Goal: Answer question/provide support

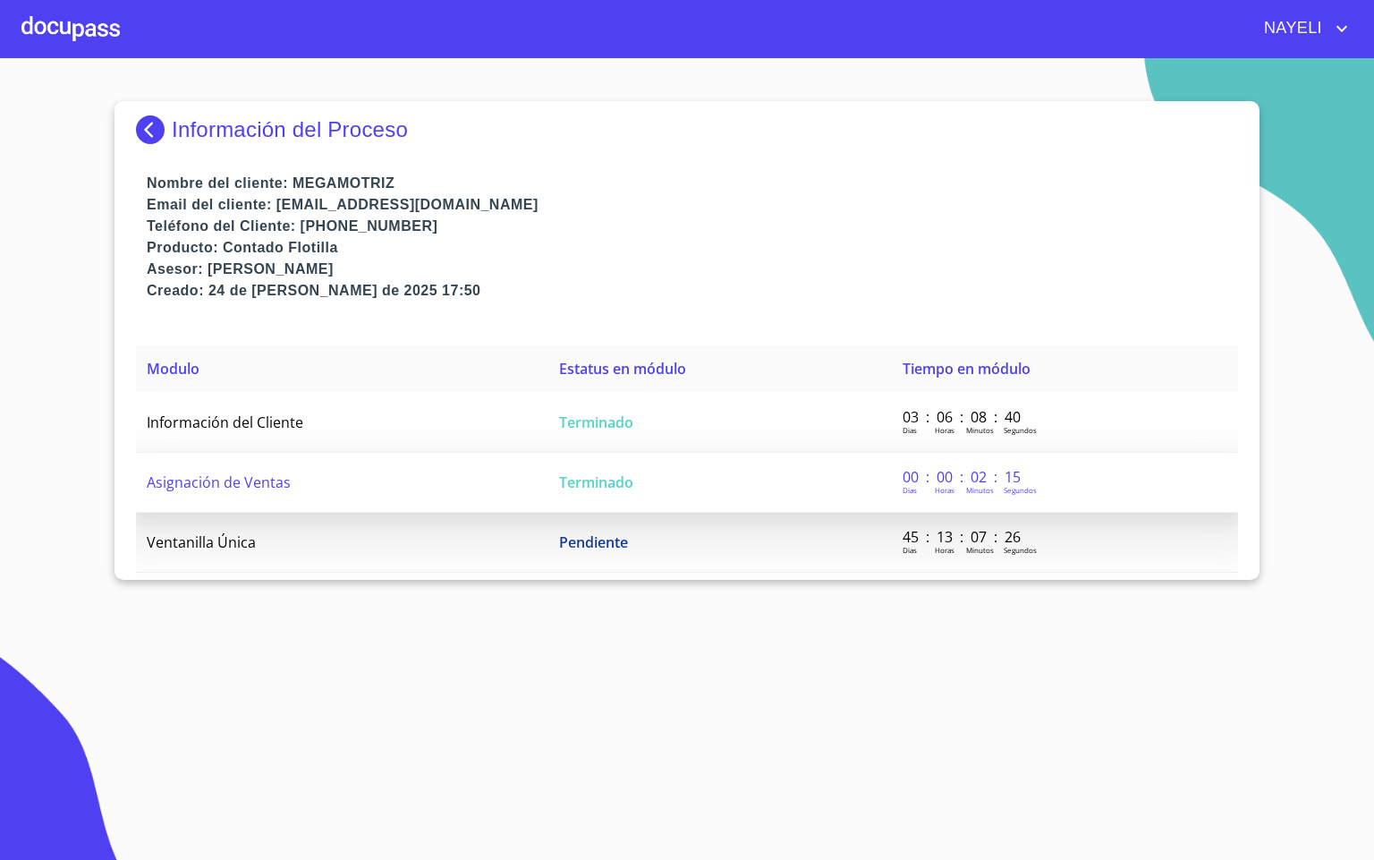
scroll to position [13, 0]
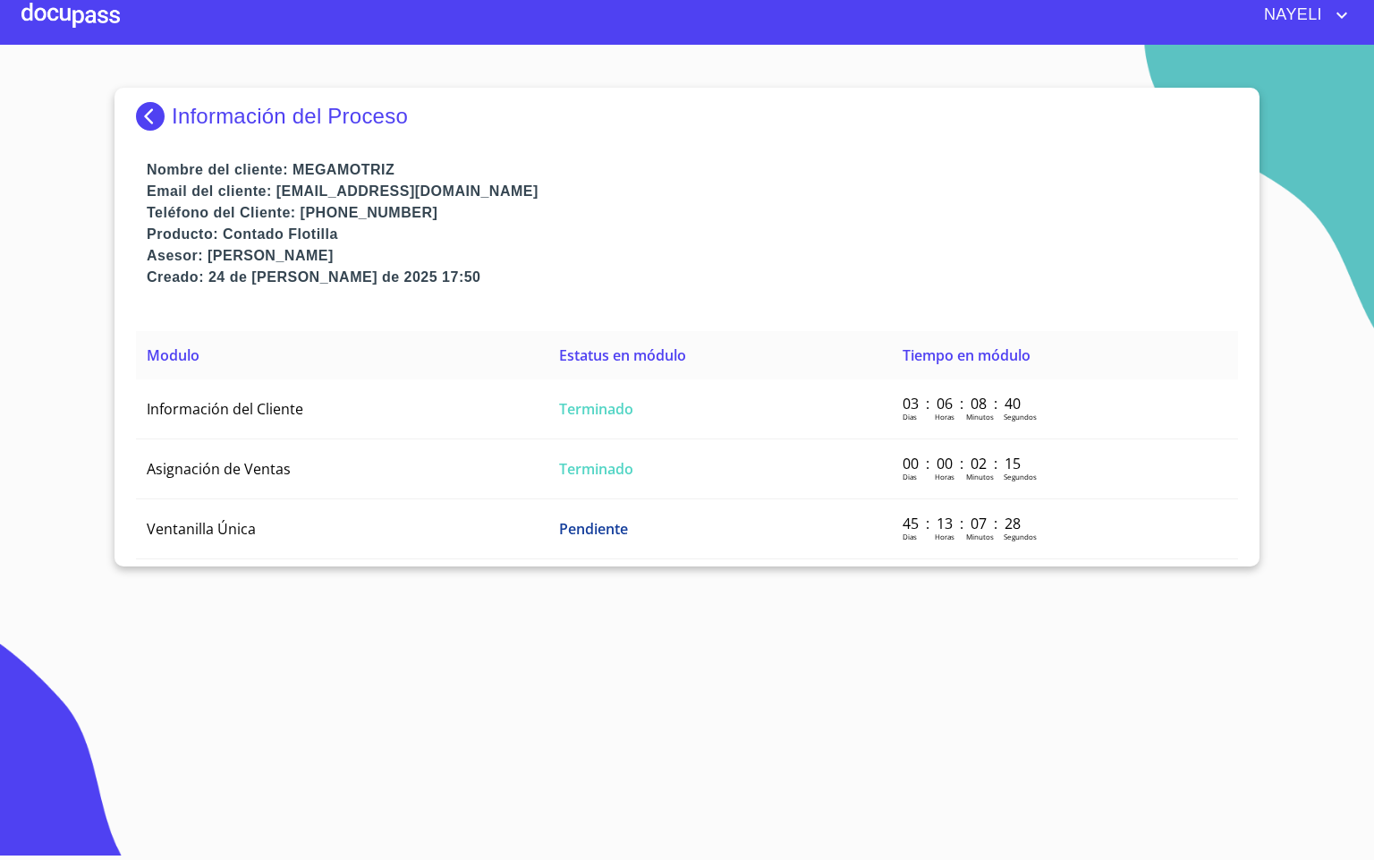
click at [78, 20] on div at bounding box center [70, 15] width 98 height 57
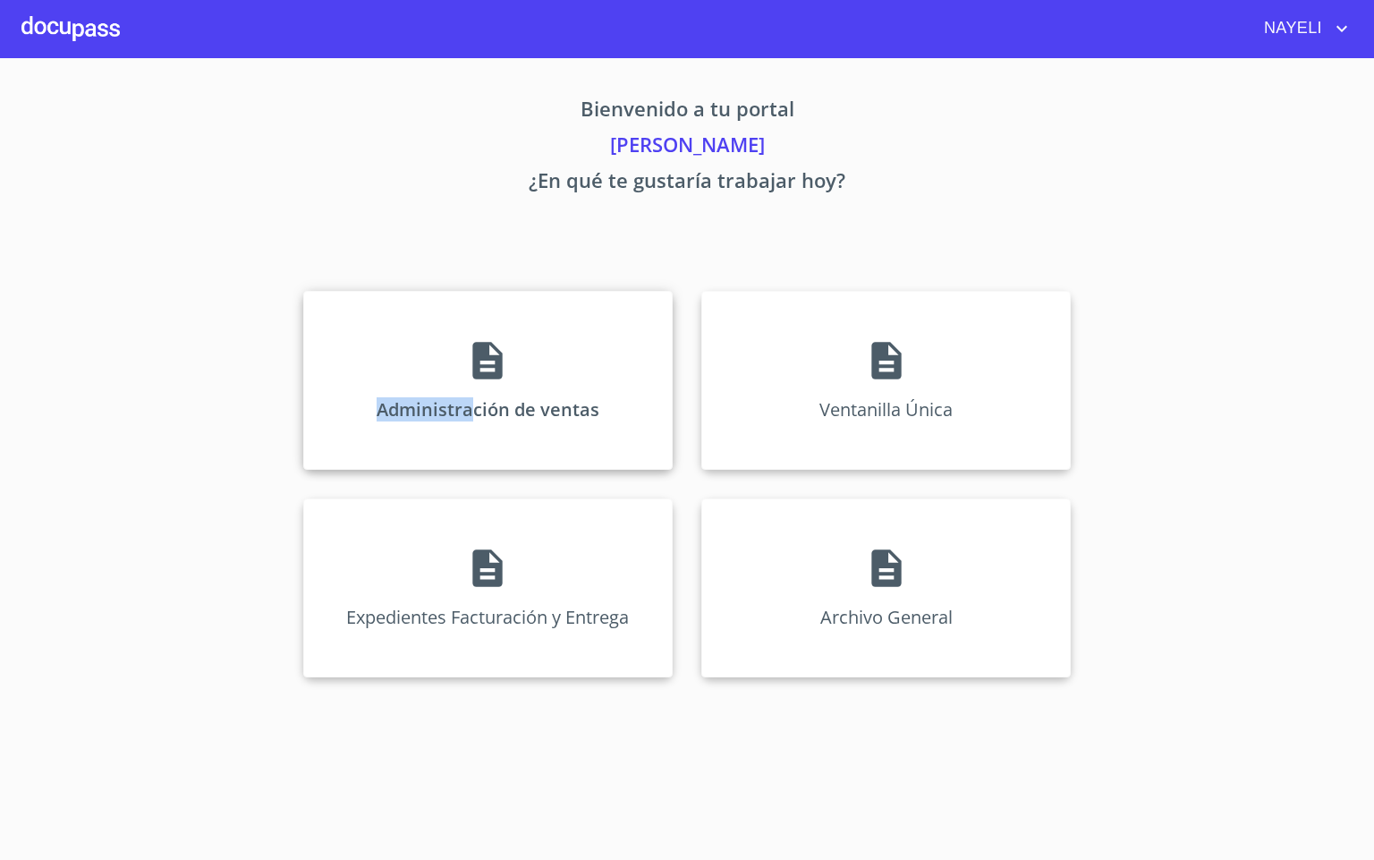
click at [478, 355] on div "Administración de ventas" at bounding box center [487, 380] width 369 height 179
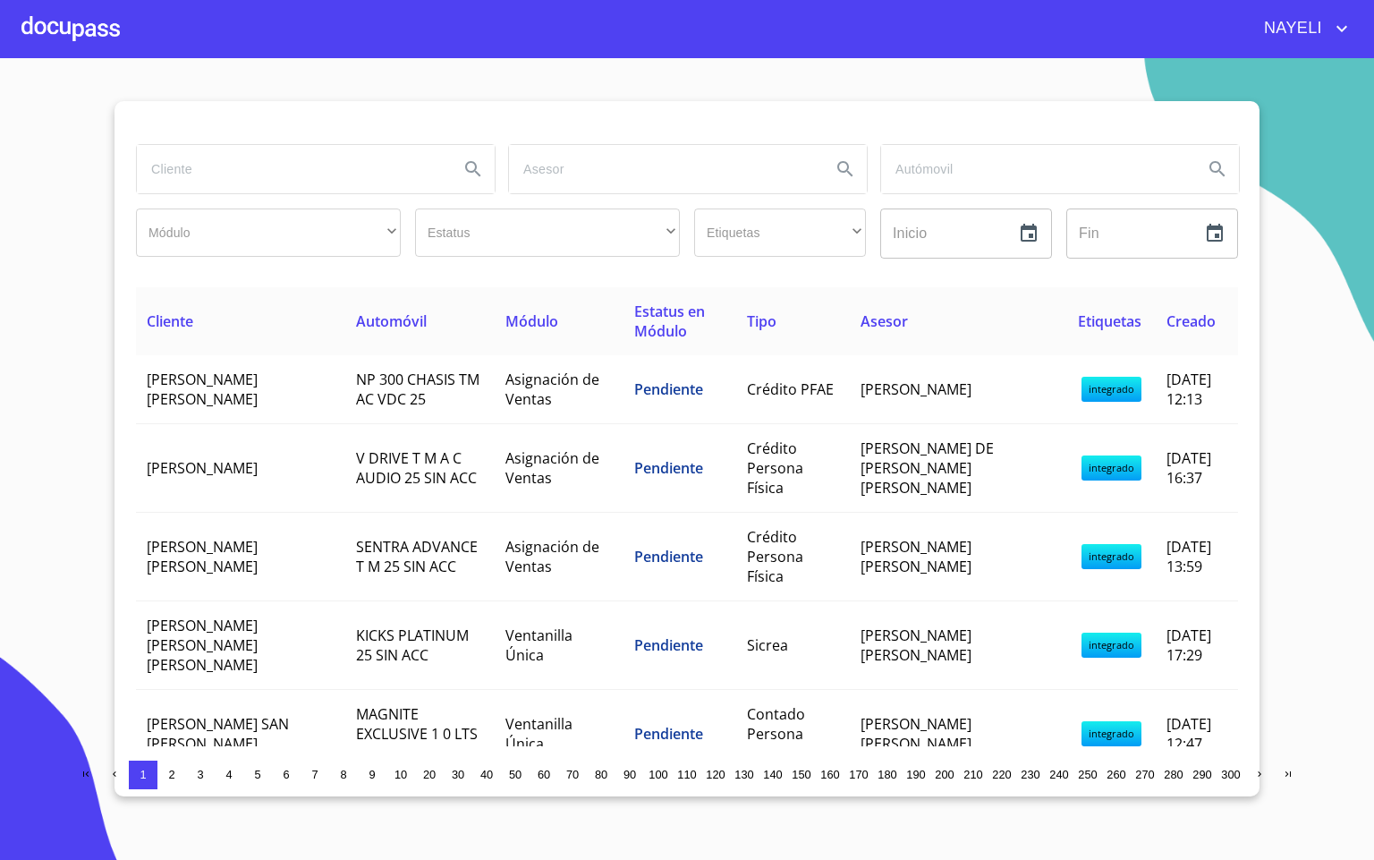
click at [283, 175] on input "search" at bounding box center [291, 169] width 308 height 48
type input "[PERSON_NAME] [PERSON_NAME]"
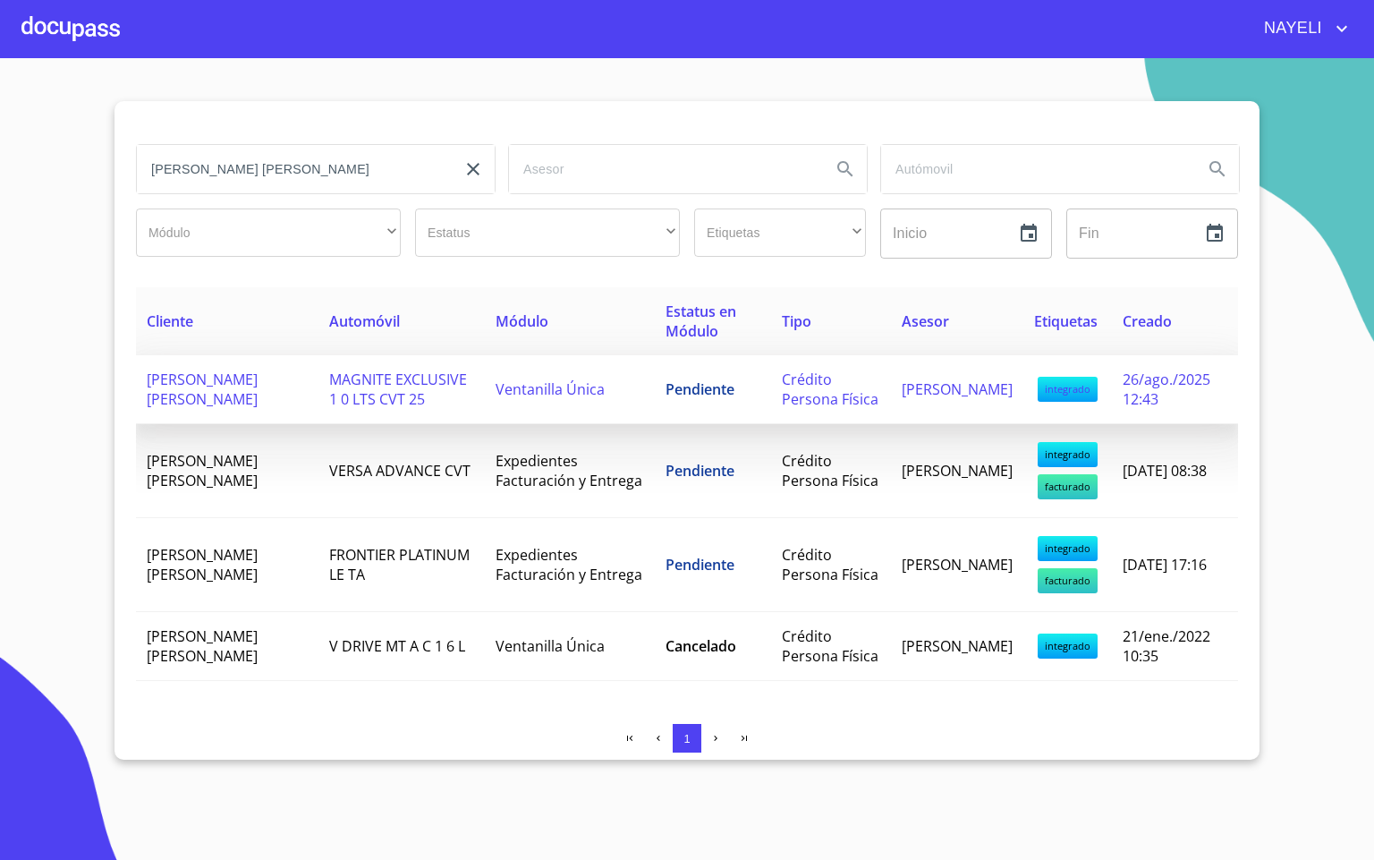
click at [237, 403] on td "[PERSON_NAME] [PERSON_NAME]" at bounding box center [227, 389] width 183 height 69
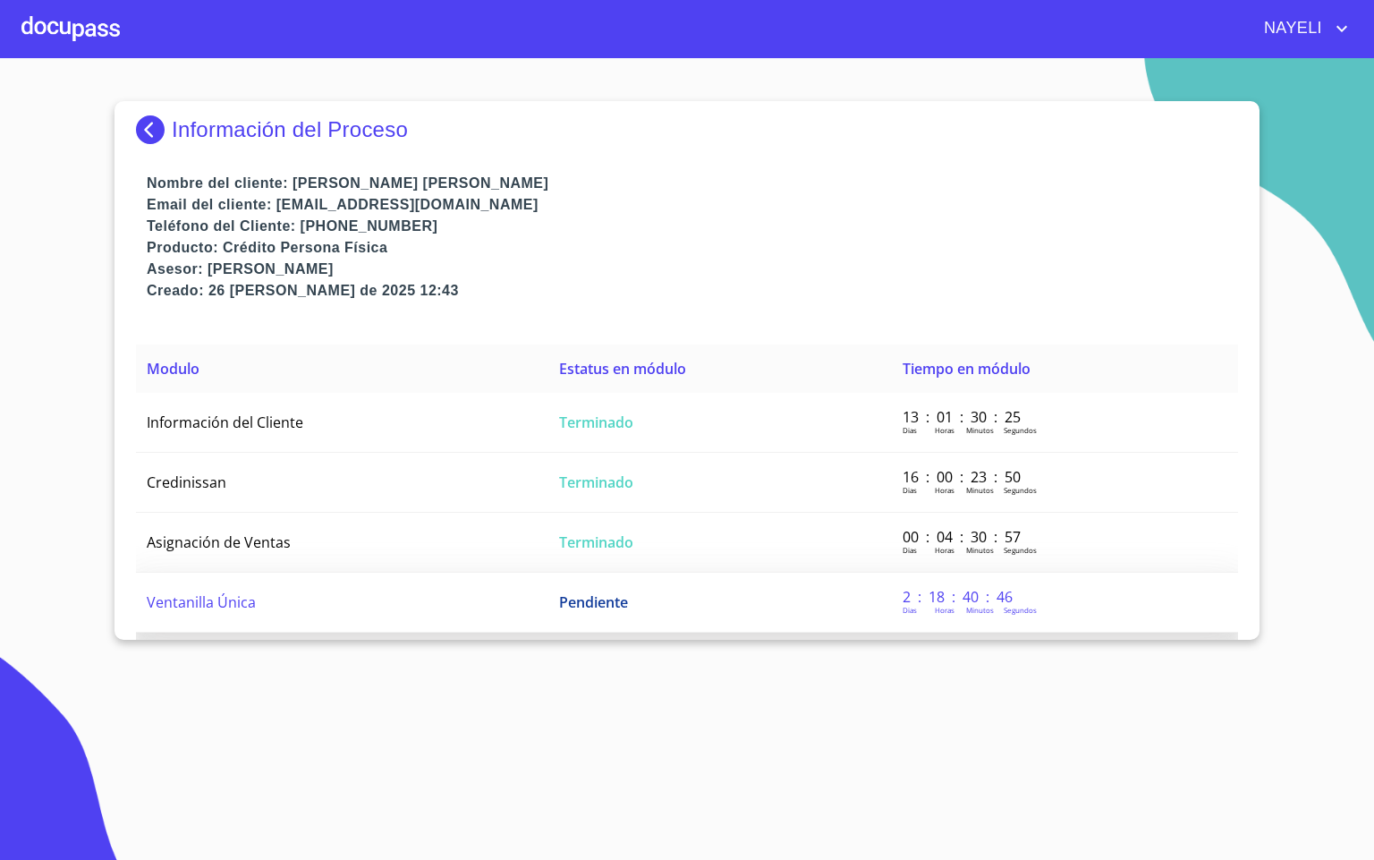
click at [318, 601] on td "Ventanilla Única" at bounding box center [342, 603] width 412 height 60
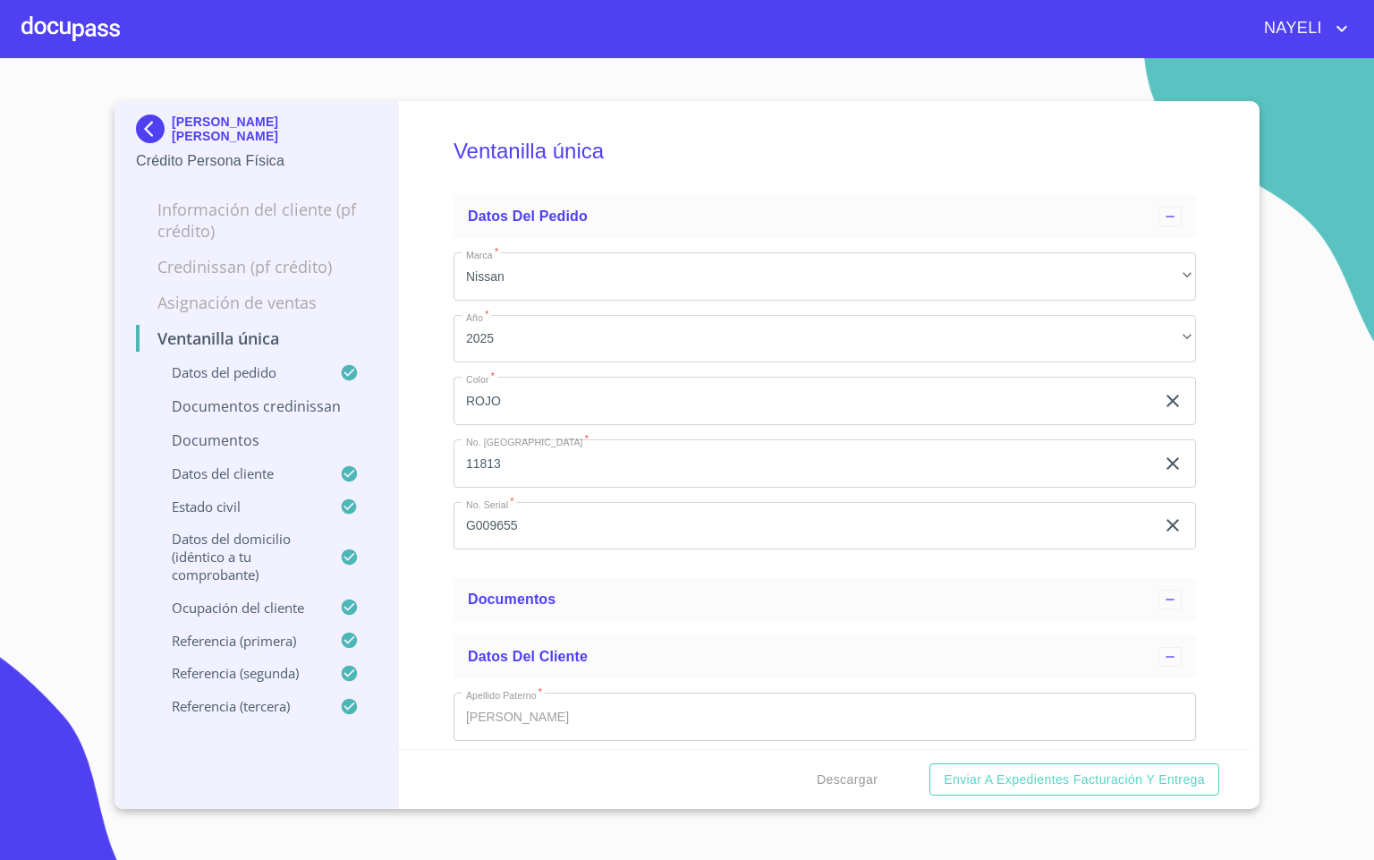
click at [1211, 277] on div "Ventanilla única Datos del pedido Marca   * Nissan ​ Año   * 2025 ​ Color   * R…" at bounding box center [825, 425] width 853 height 648
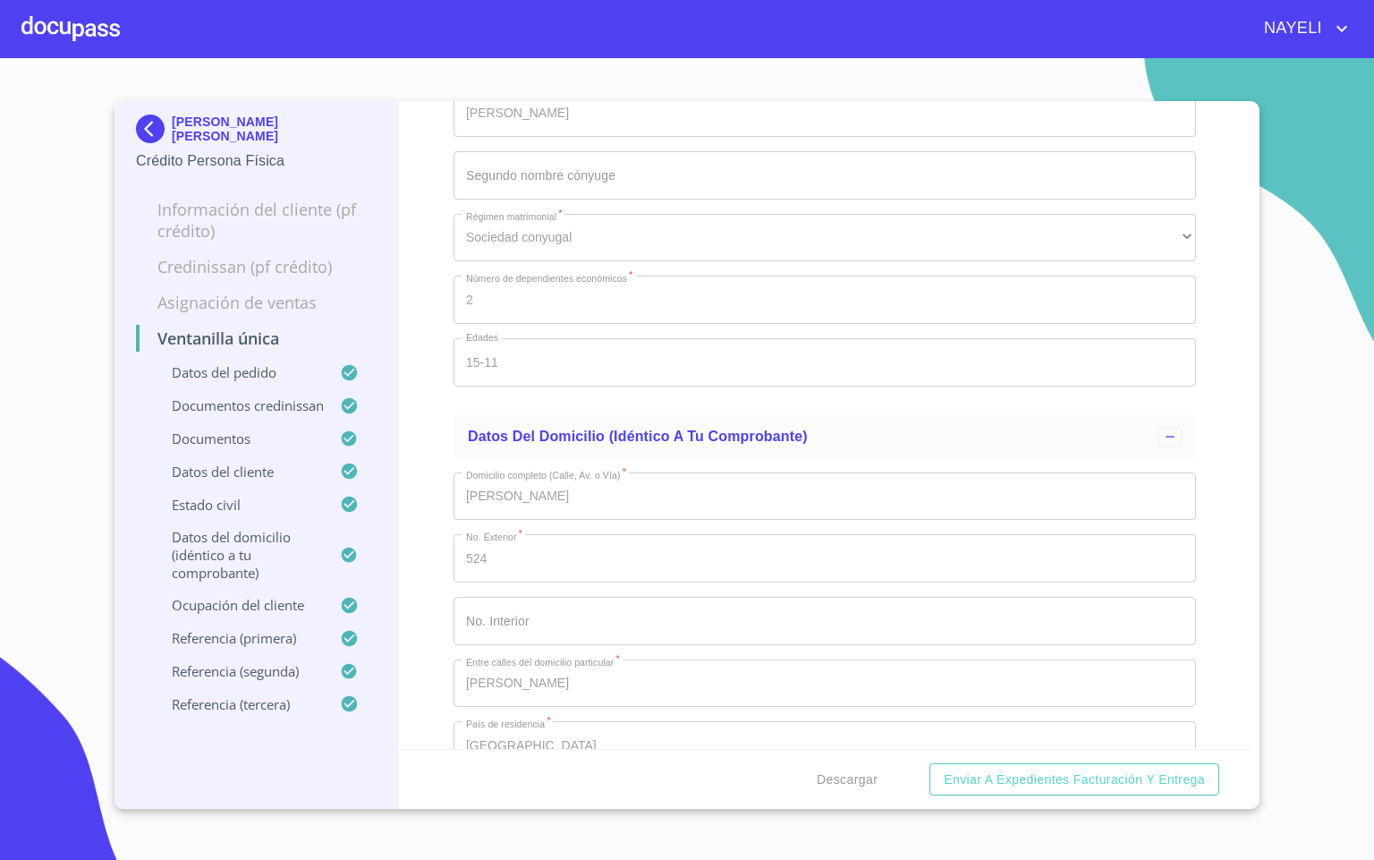
scroll to position [6039, 0]
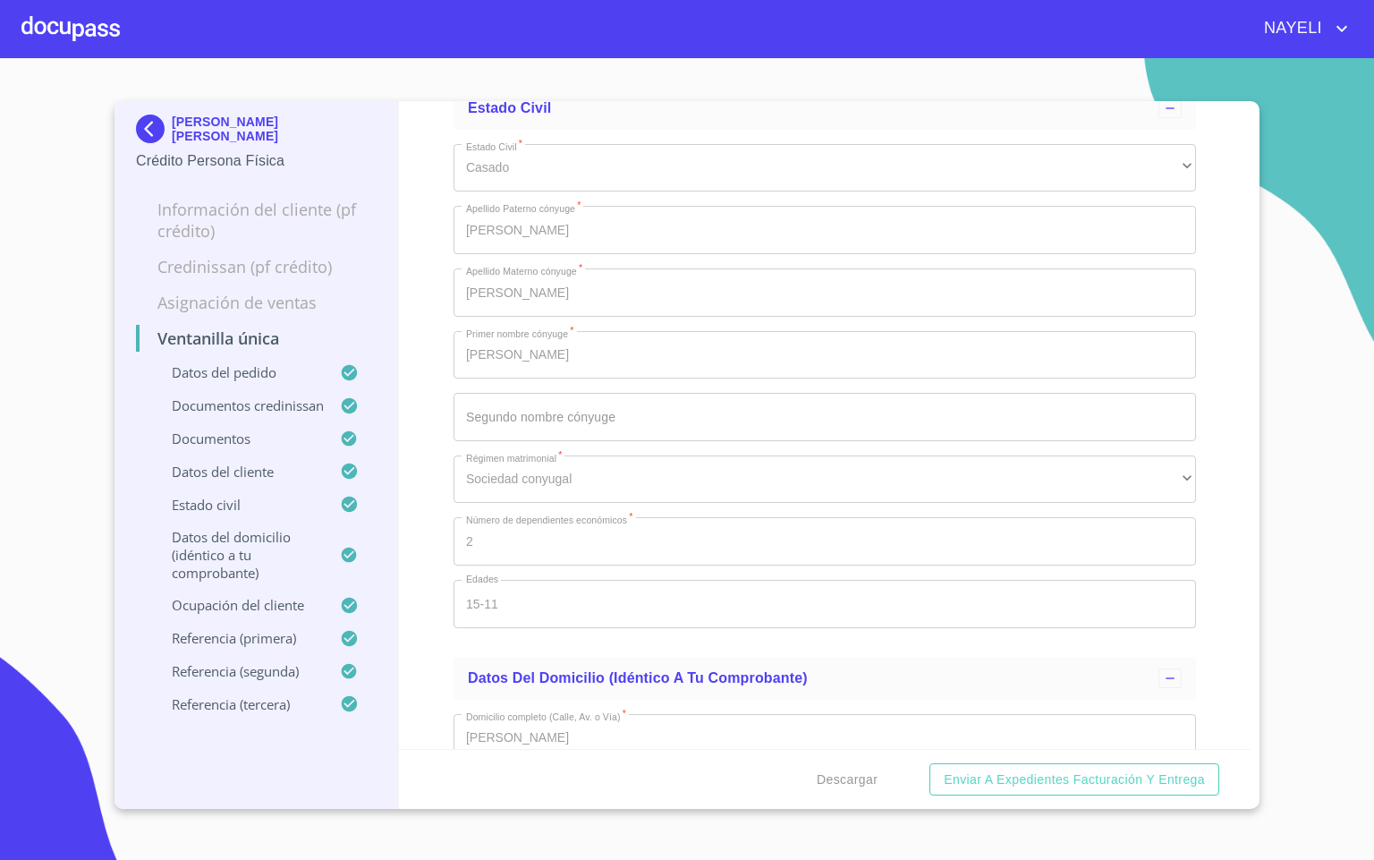
click at [44, 24] on div at bounding box center [70, 28] width 98 height 57
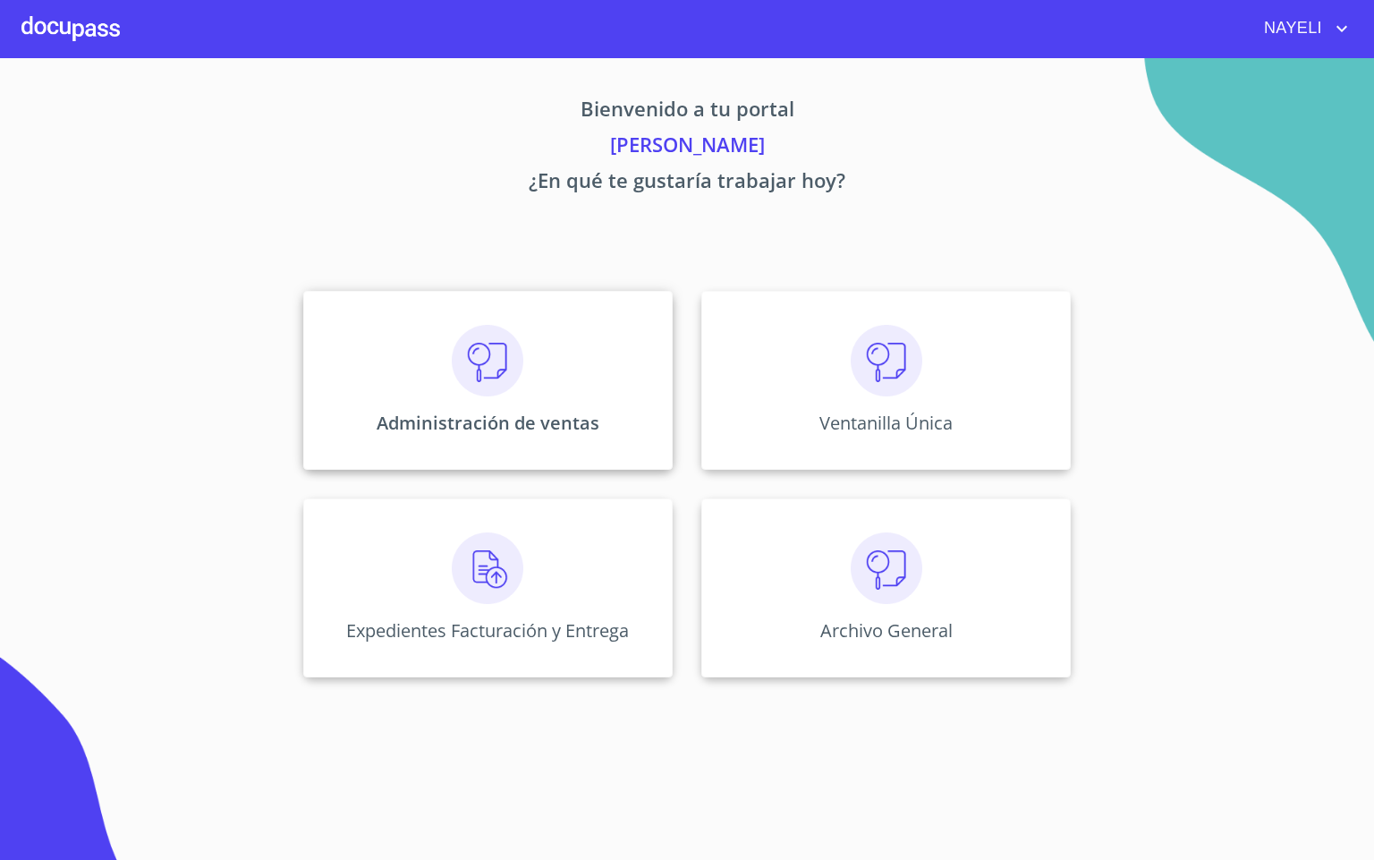
click at [406, 377] on div "Administración de ventas" at bounding box center [487, 380] width 369 height 179
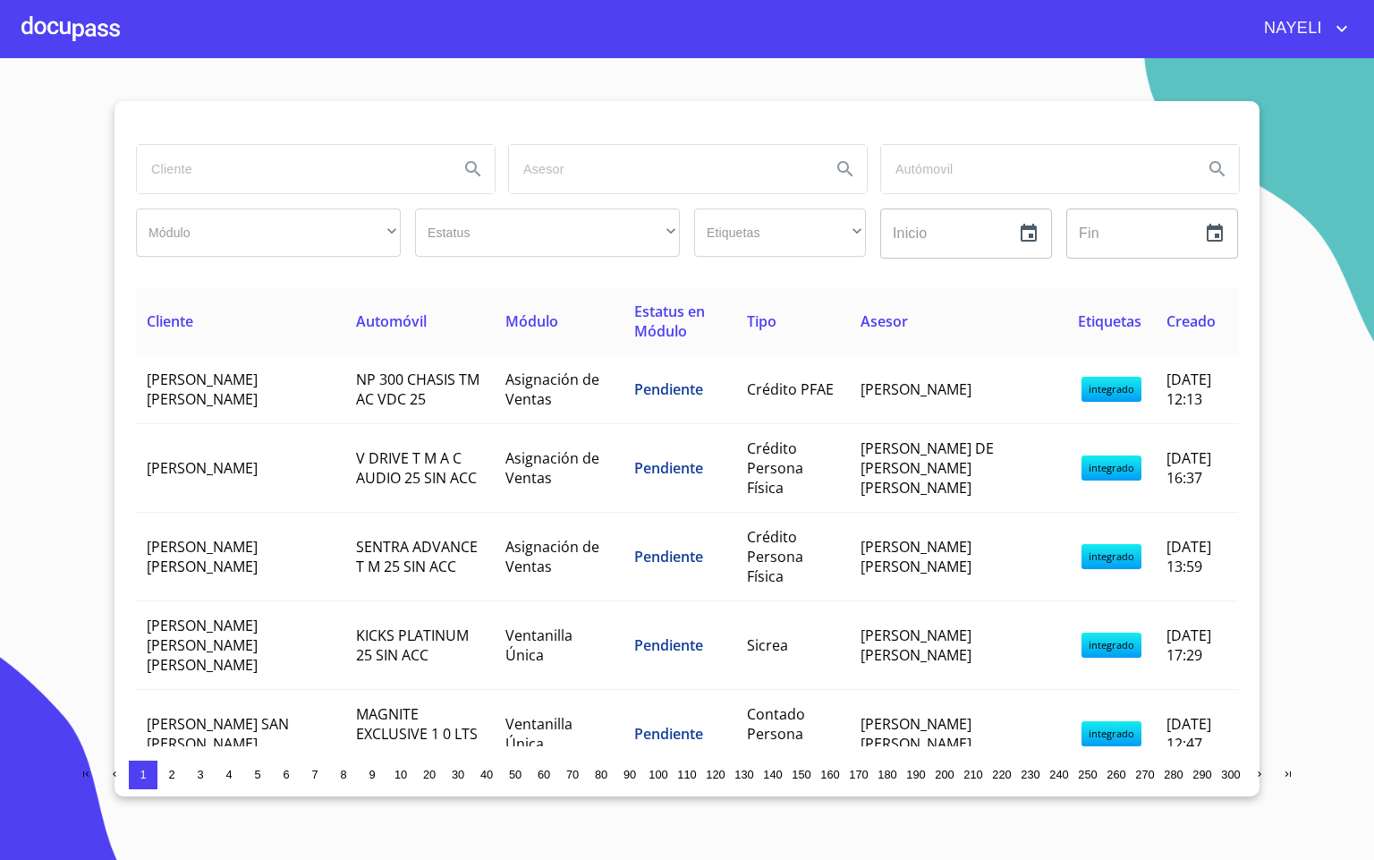
click at [183, 169] on input "search" at bounding box center [291, 169] width 308 height 48
type input "[PERSON_NAME]"
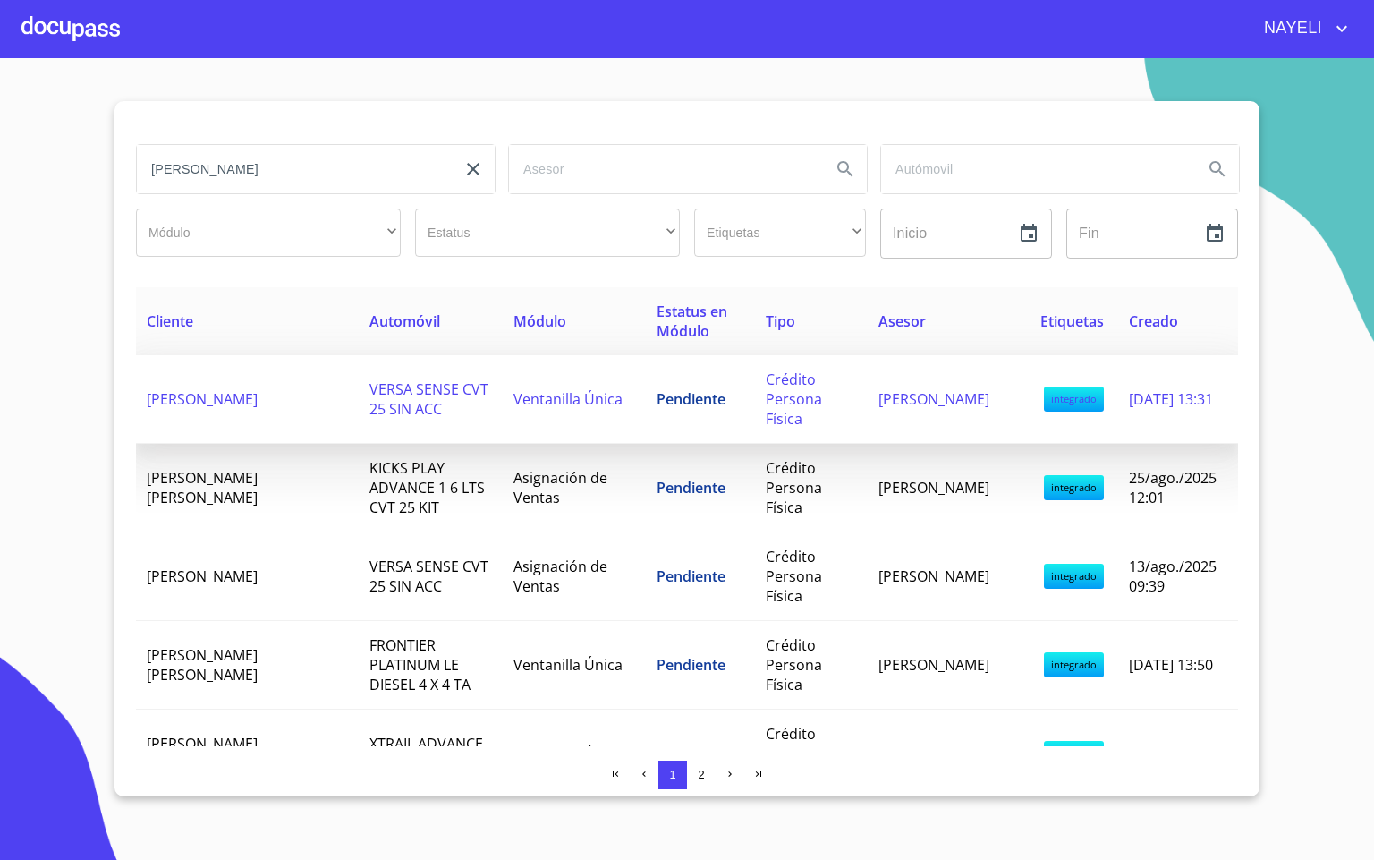
click at [210, 389] on span "[PERSON_NAME]" at bounding box center [202, 399] width 111 height 20
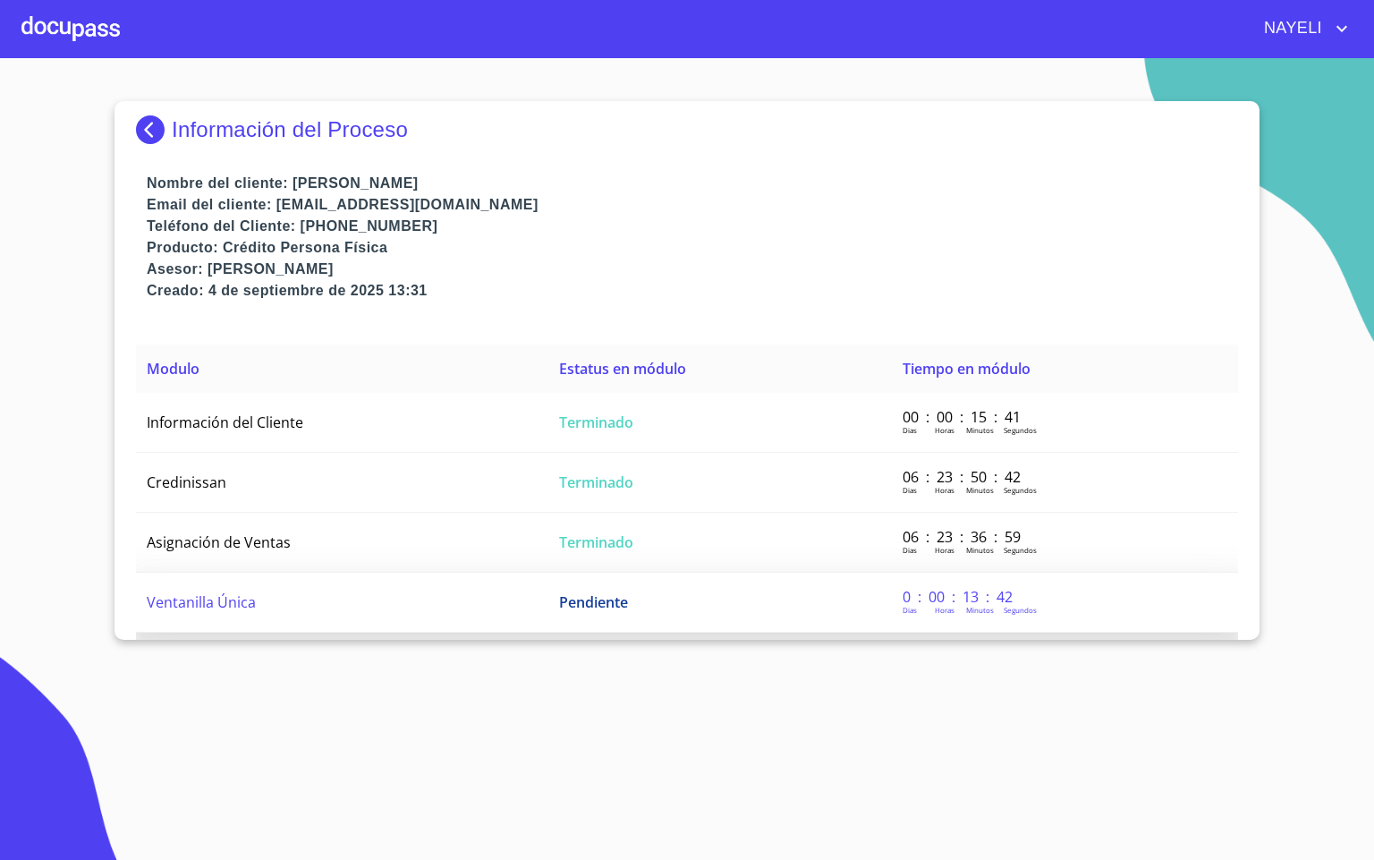
click at [285, 613] on td "Ventanilla Única" at bounding box center [342, 603] width 412 height 60
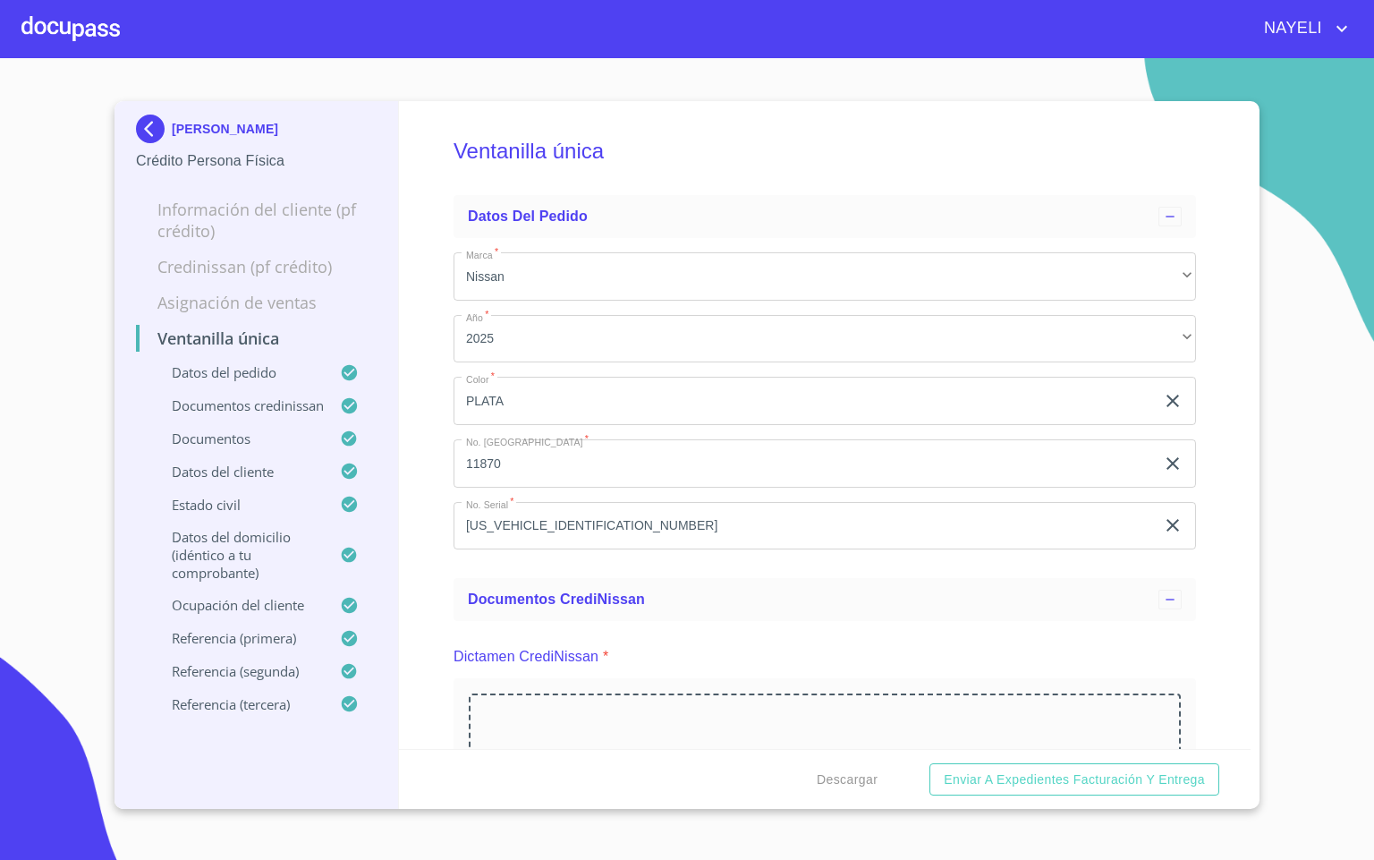
click at [408, 625] on div "Ventanilla única Datos del pedido Marca   * Nissan ​ Año   * 2025 ​ Color   * P…" at bounding box center [825, 425] width 853 height 648
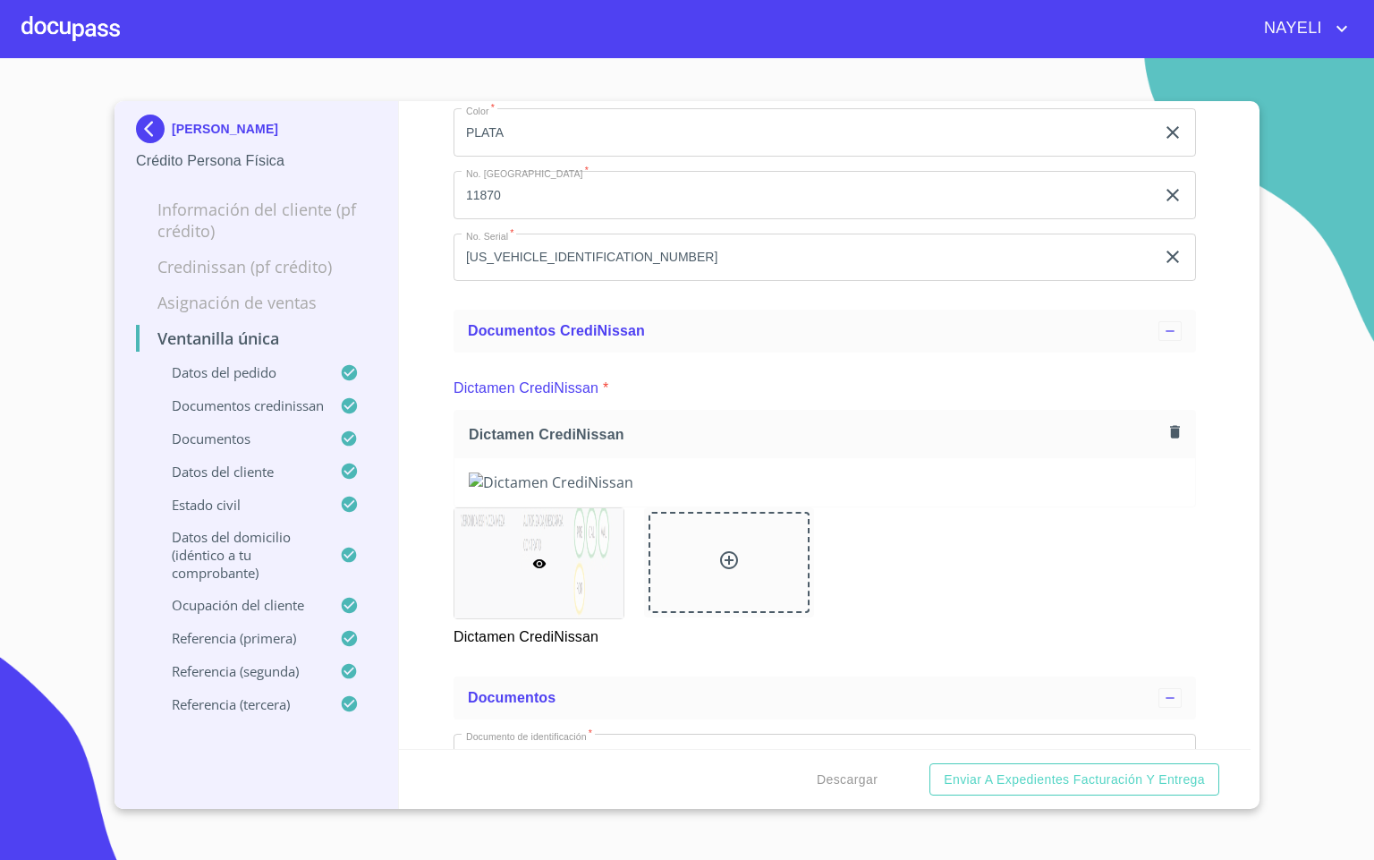
click at [416, 580] on div "Ventanilla única Datos del pedido Marca   * Nissan ​ Año   * 2025 ​ Color   * P…" at bounding box center [825, 425] width 853 height 648
click at [411, 573] on div "Ventanilla única Datos del pedido Marca   * Nissan ​ Año   * 2025 ​ Color   * P…" at bounding box center [825, 425] width 853 height 648
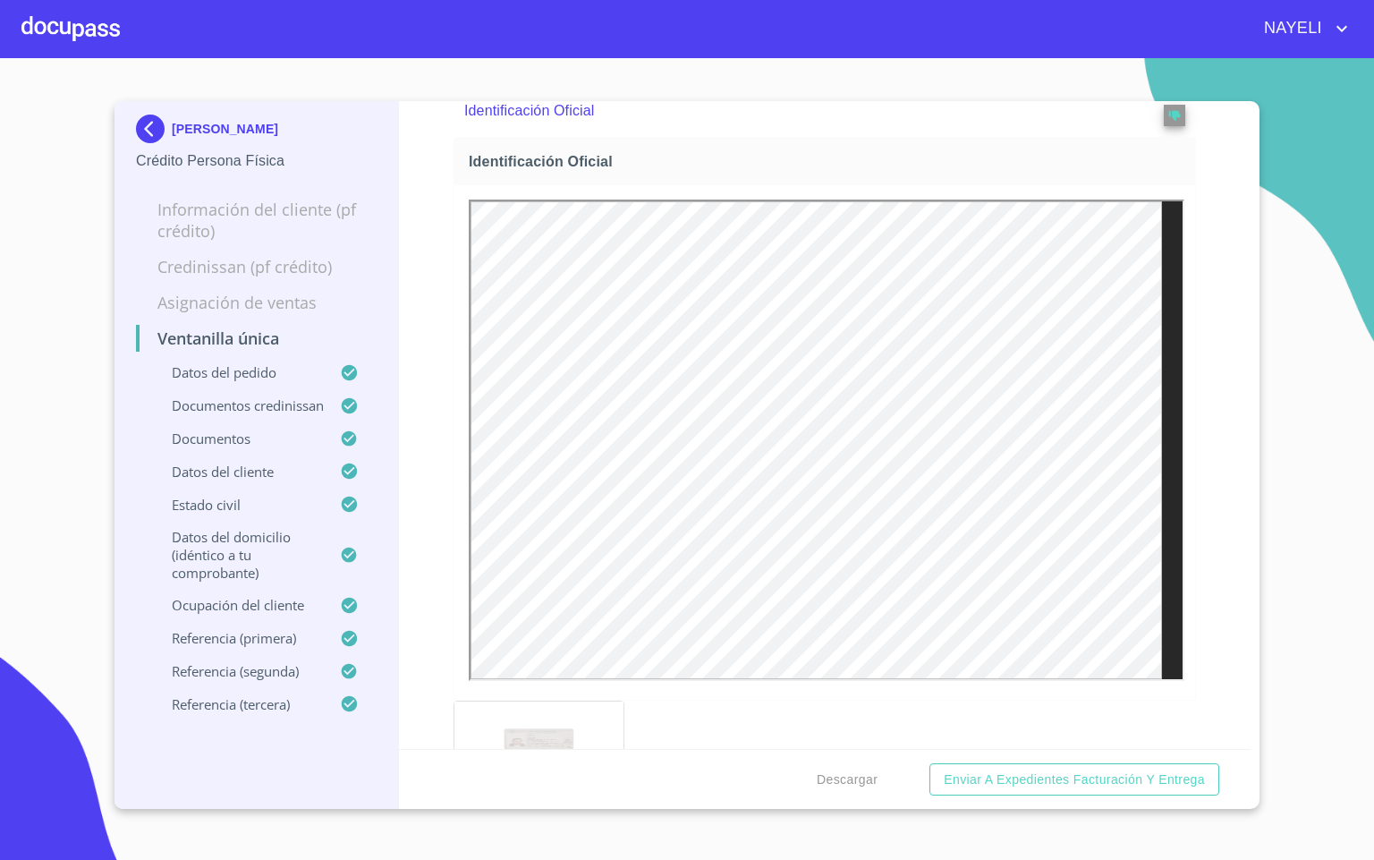
scroll to position [939, 0]
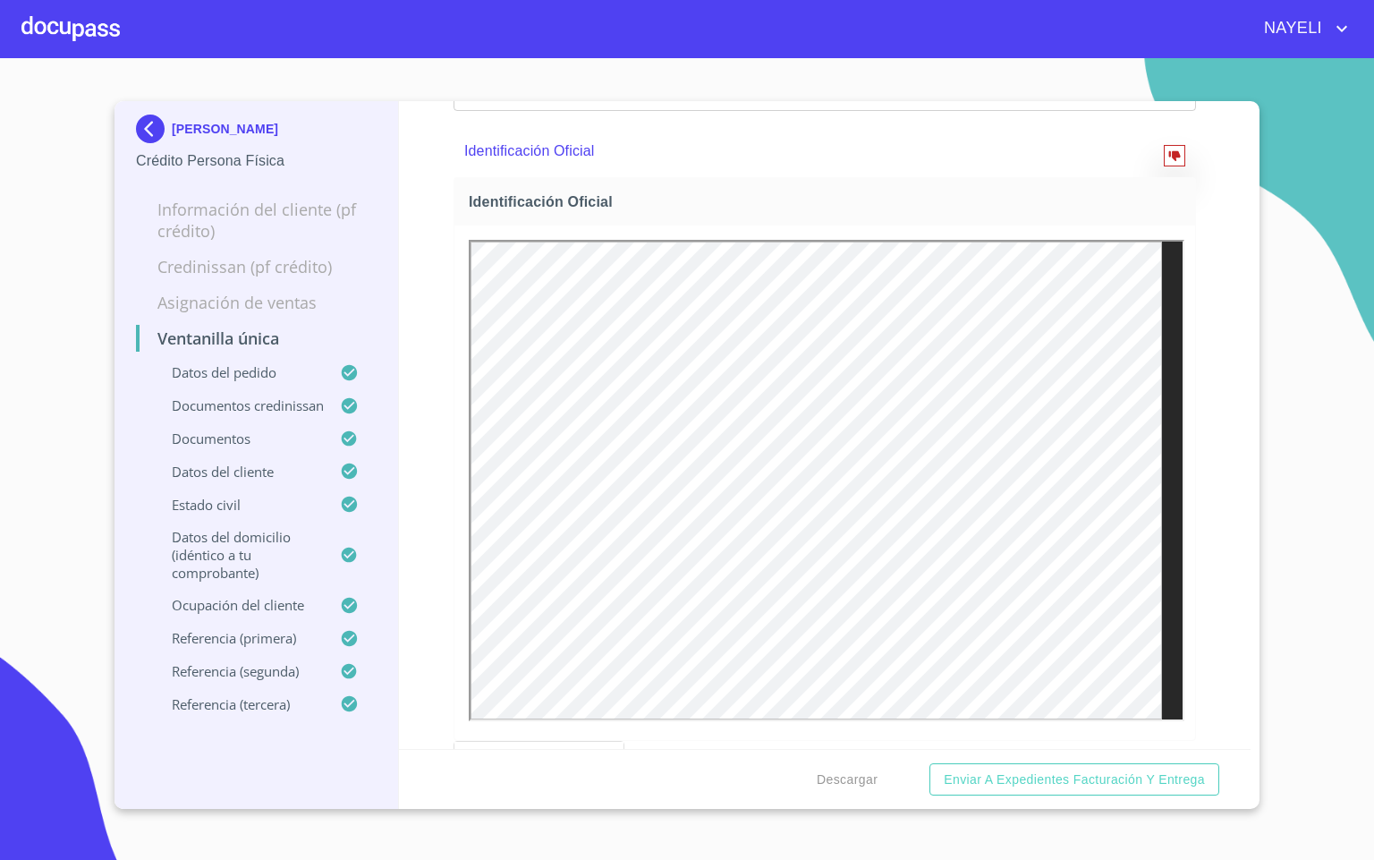
click at [1168, 162] on icon "reject" at bounding box center [1174, 155] width 13 height 13
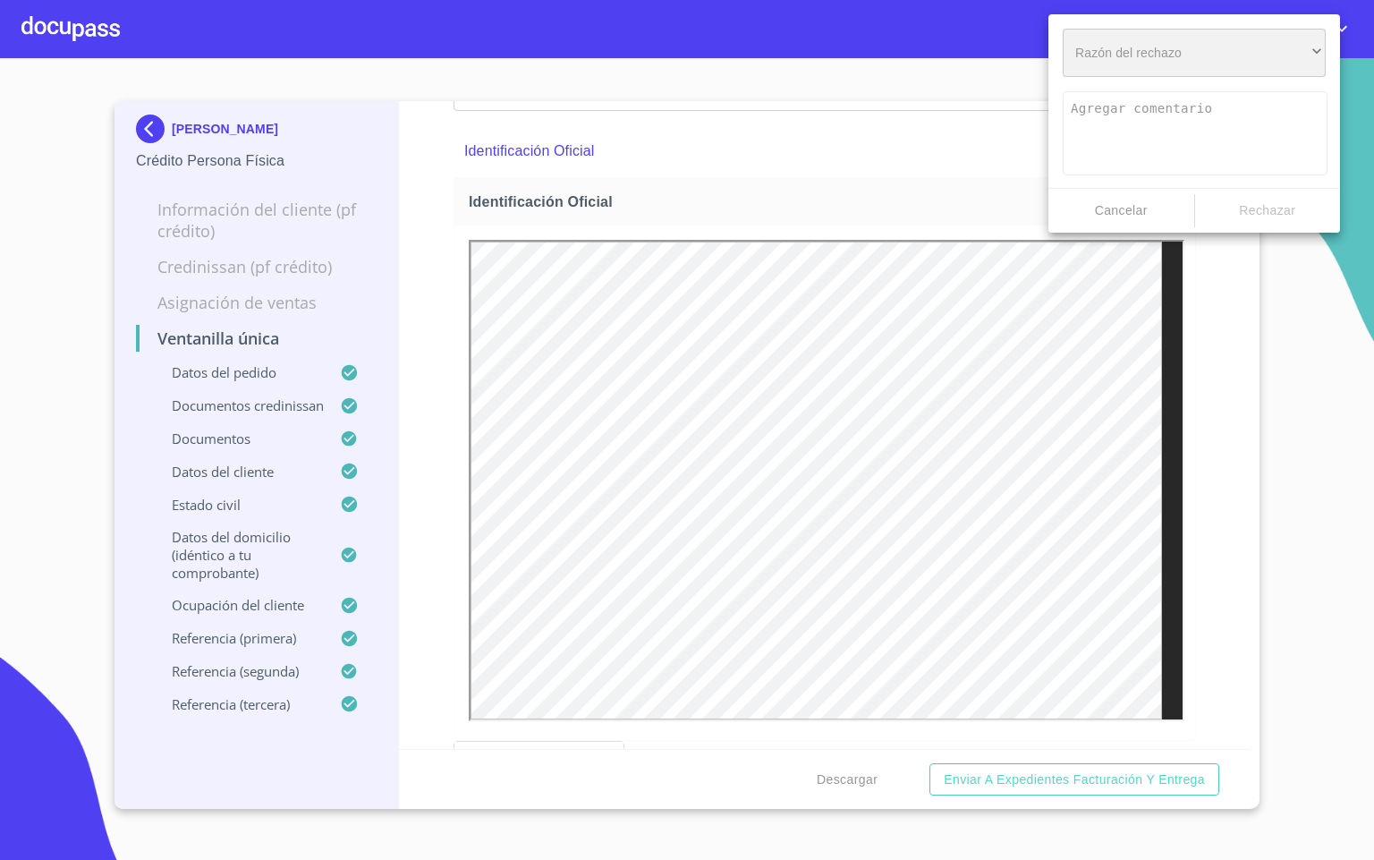
click at [1149, 73] on div "​" at bounding box center [1194, 53] width 263 height 48
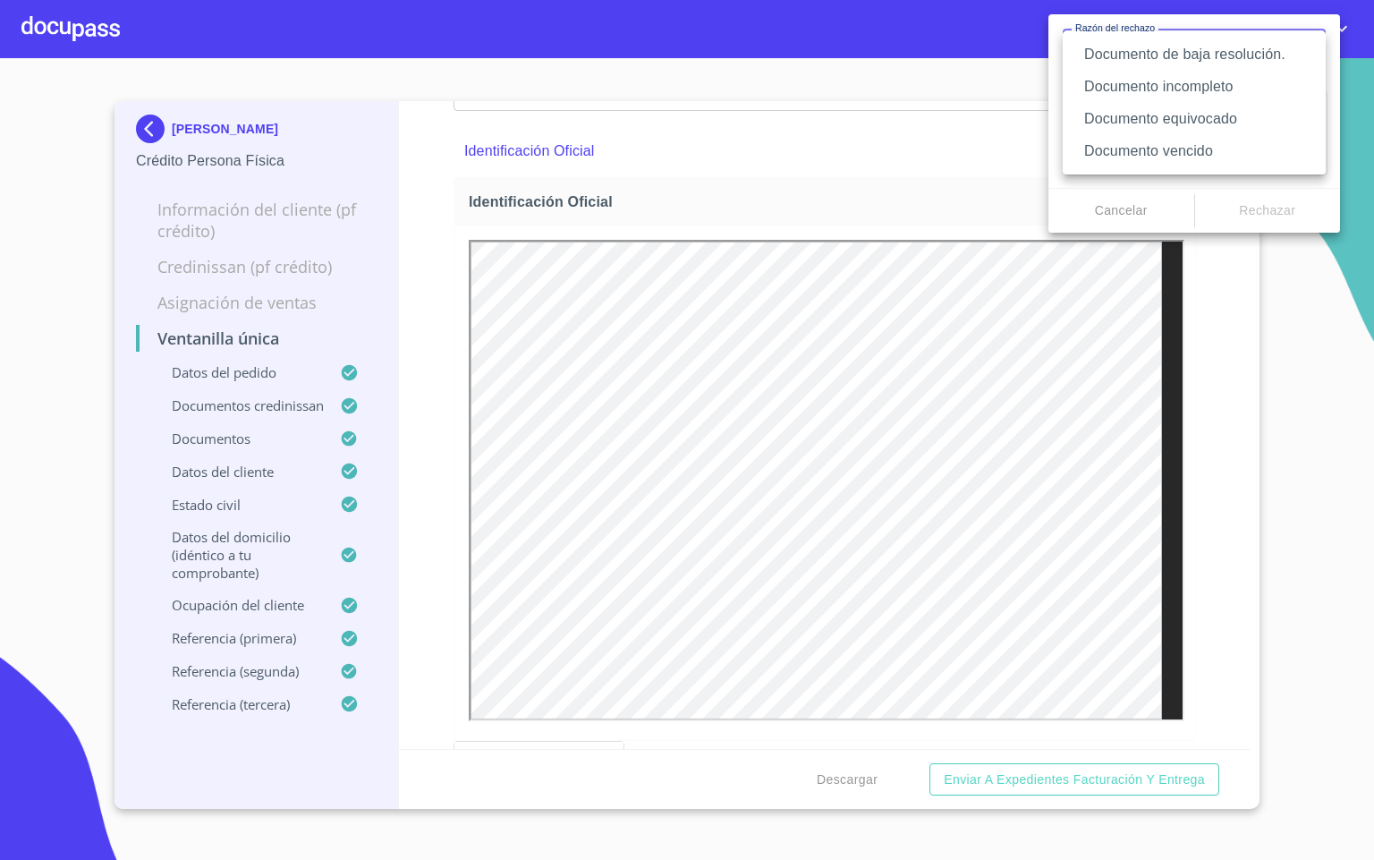
click at [1264, 56] on li "Documento de baja resolución." at bounding box center [1194, 54] width 263 height 32
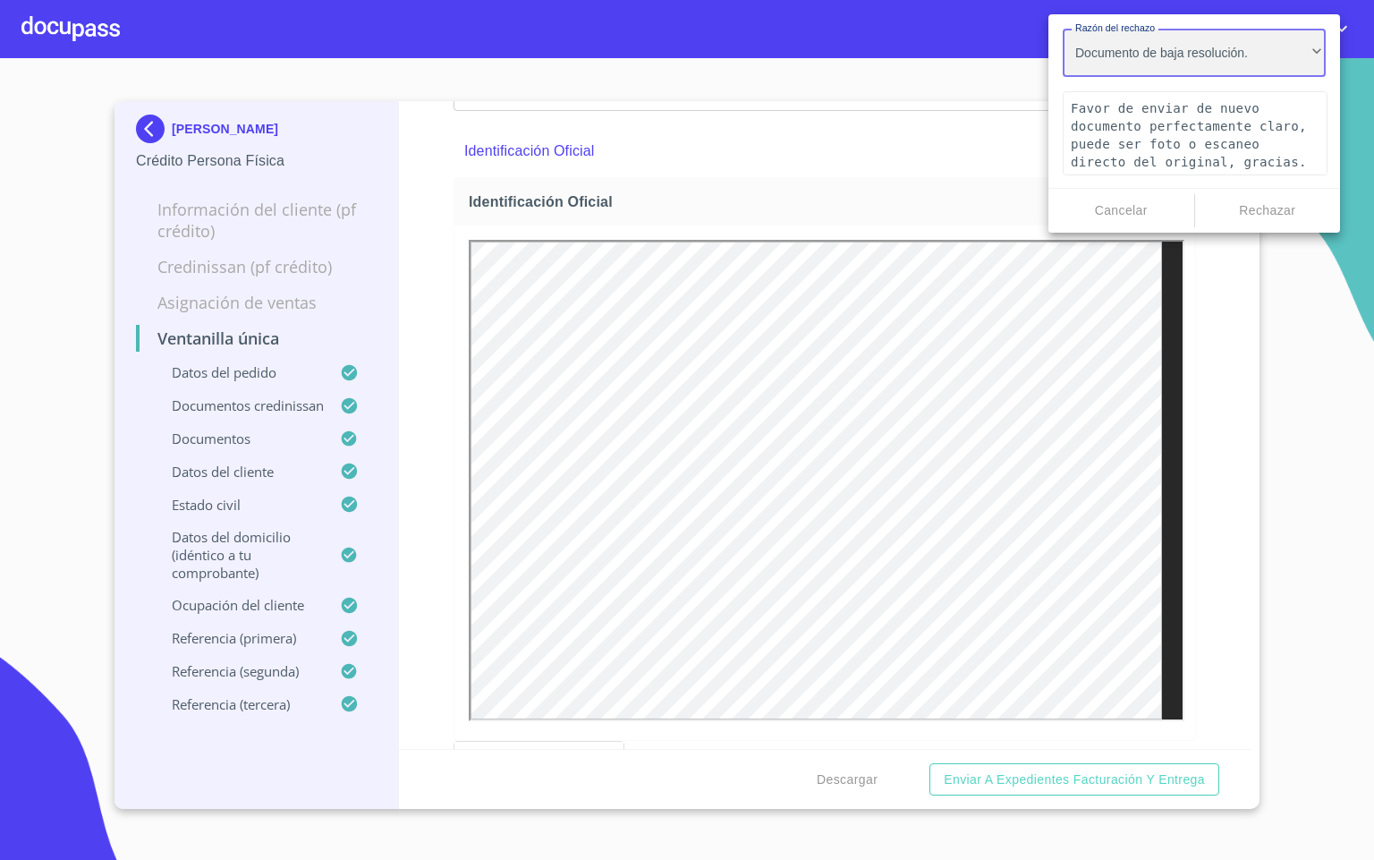
type textarea "Favor de enviar de nuevo documento perfectamente claro, puede ser foto o escane…"
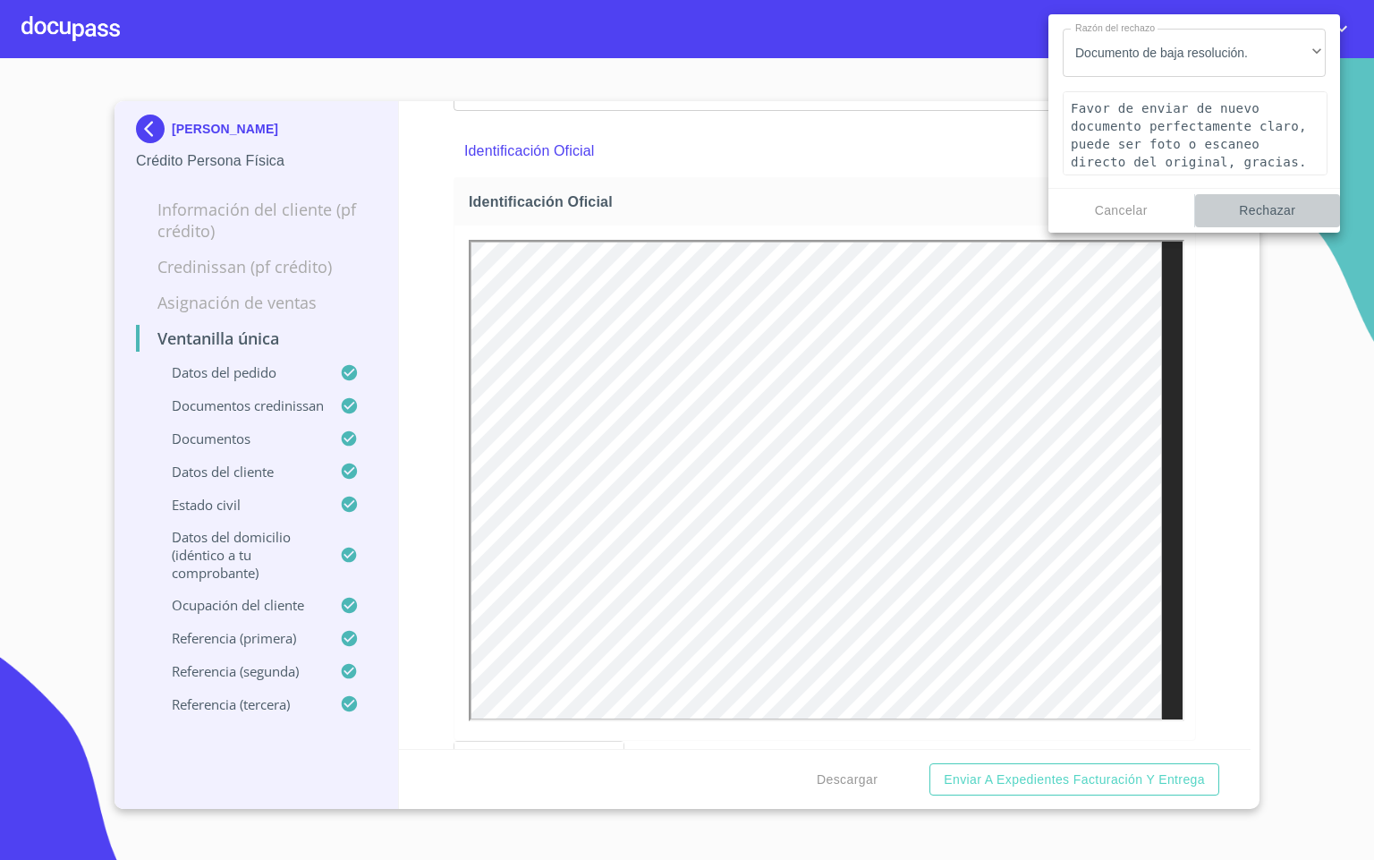
click at [1251, 204] on span "Rechazar" at bounding box center [1268, 210] width 132 height 22
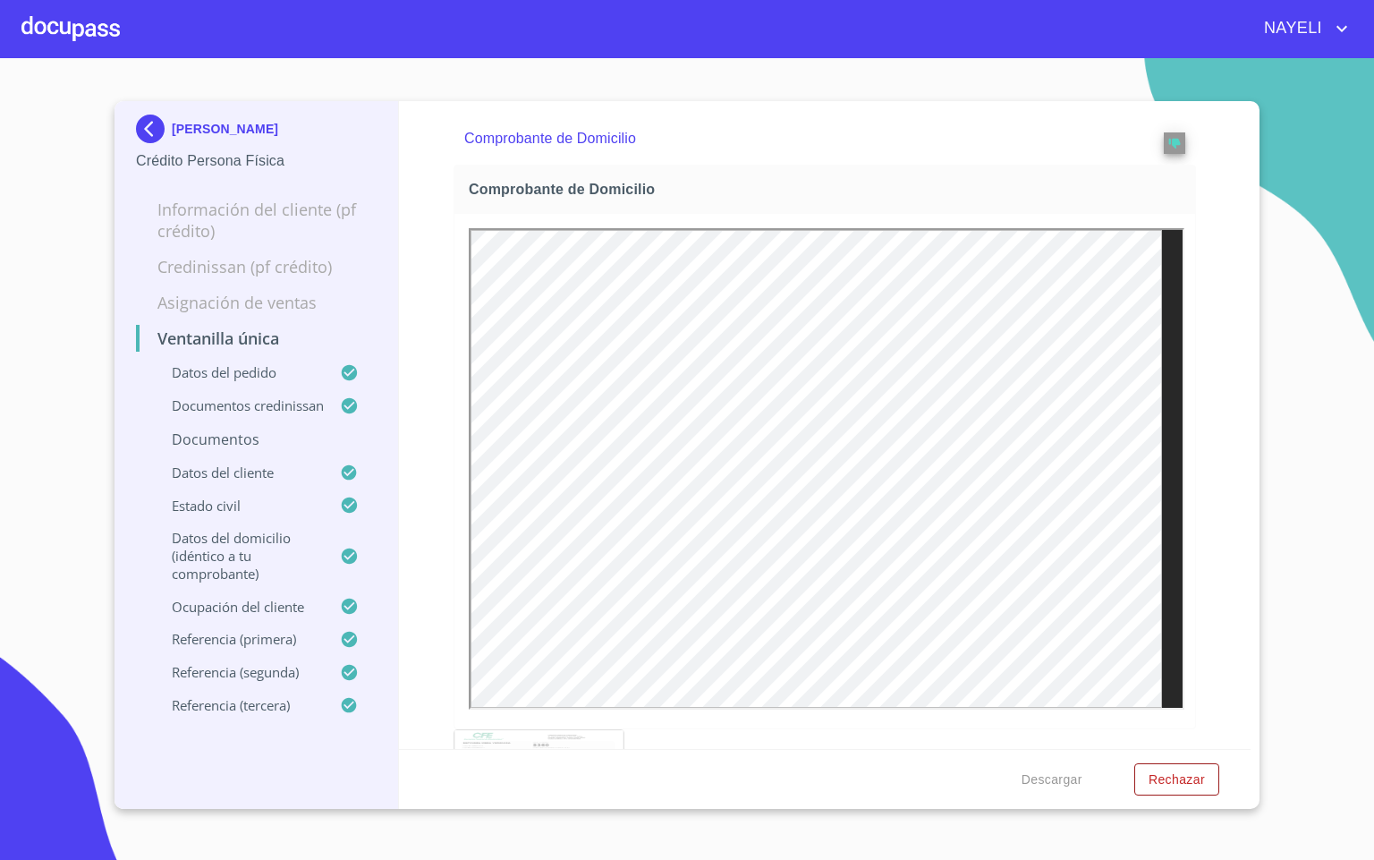
scroll to position [1744, 0]
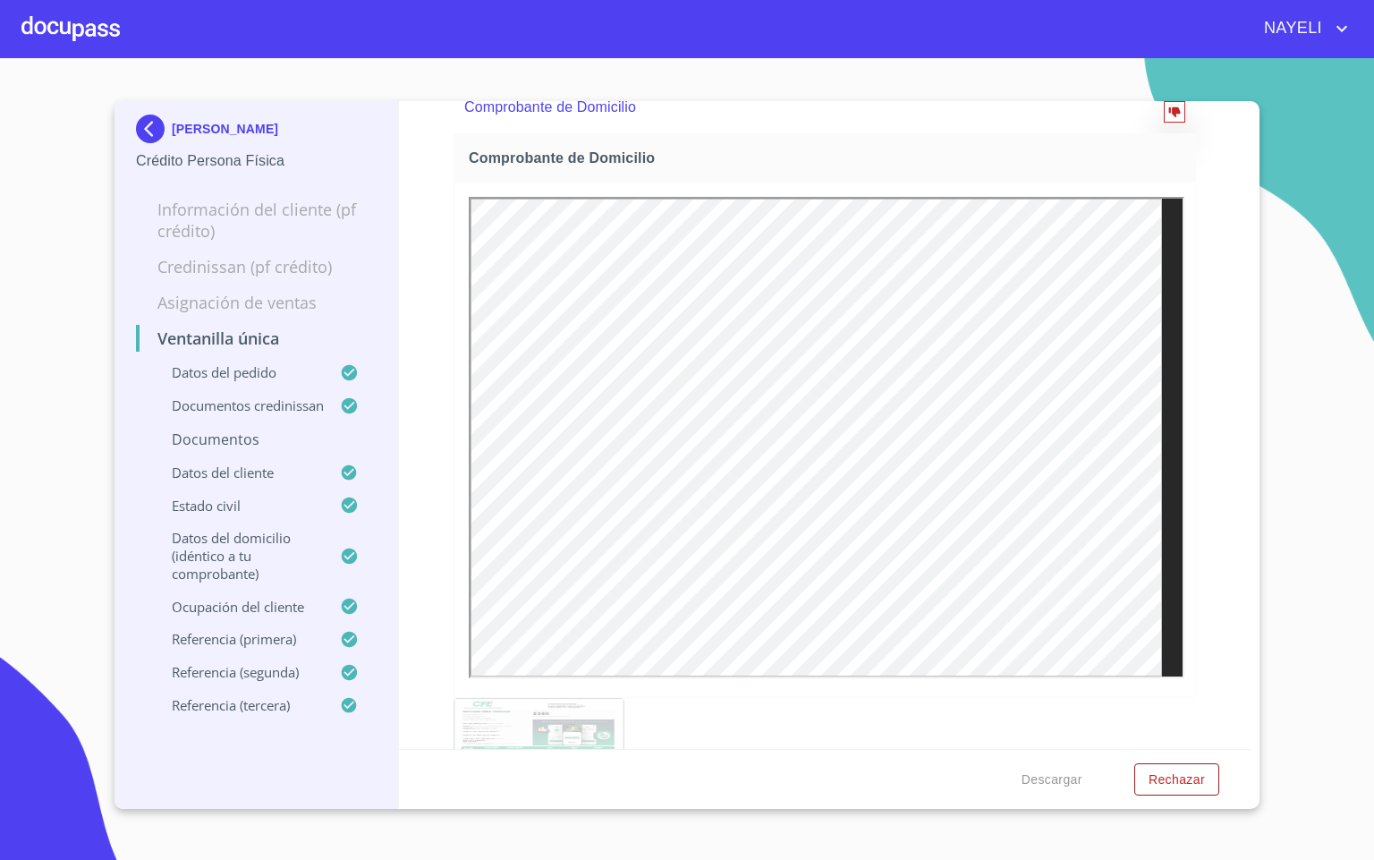
click at [1164, 123] on button "reject" at bounding box center [1174, 111] width 21 height 21
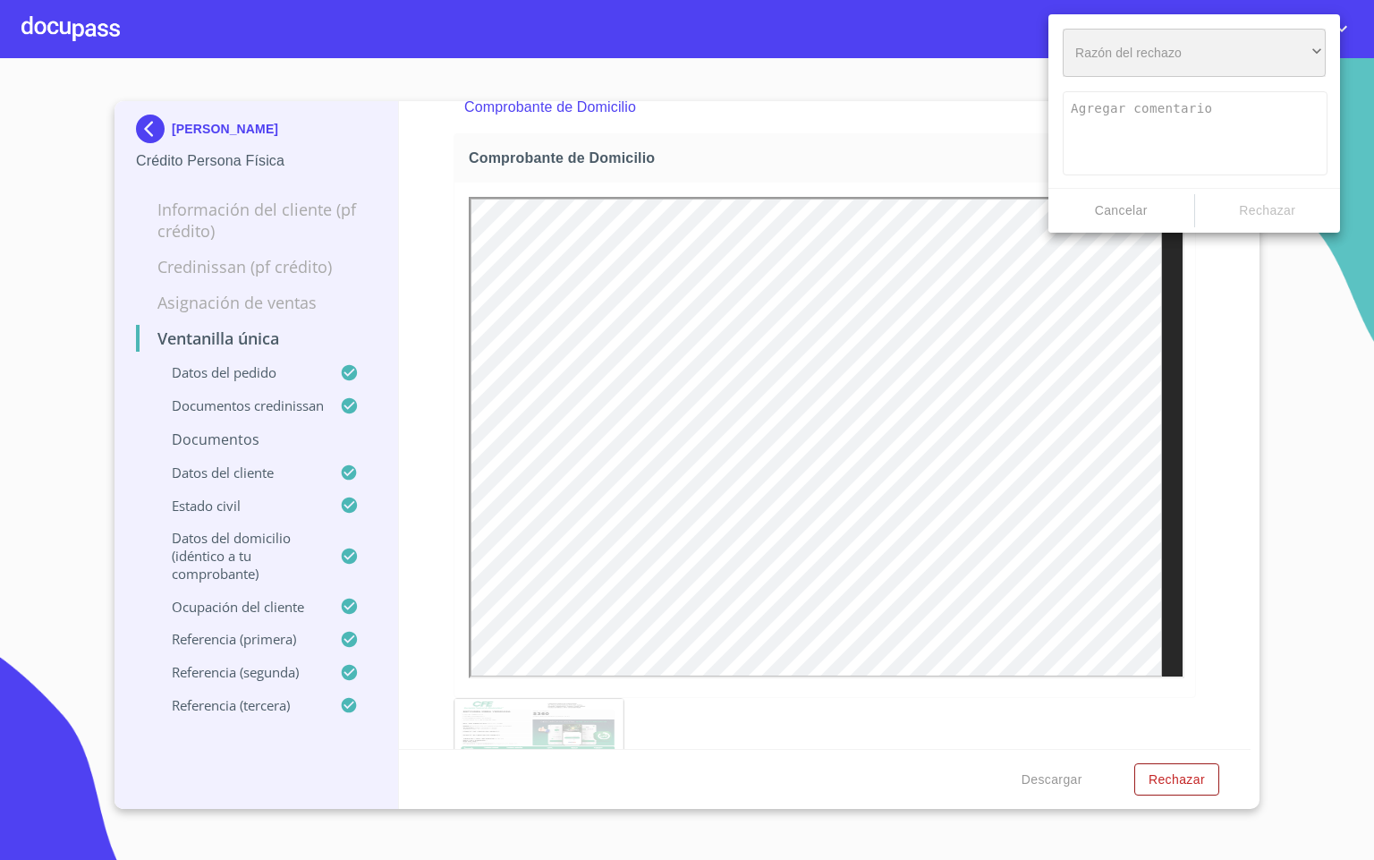
click at [1222, 71] on div "​" at bounding box center [1194, 53] width 263 height 48
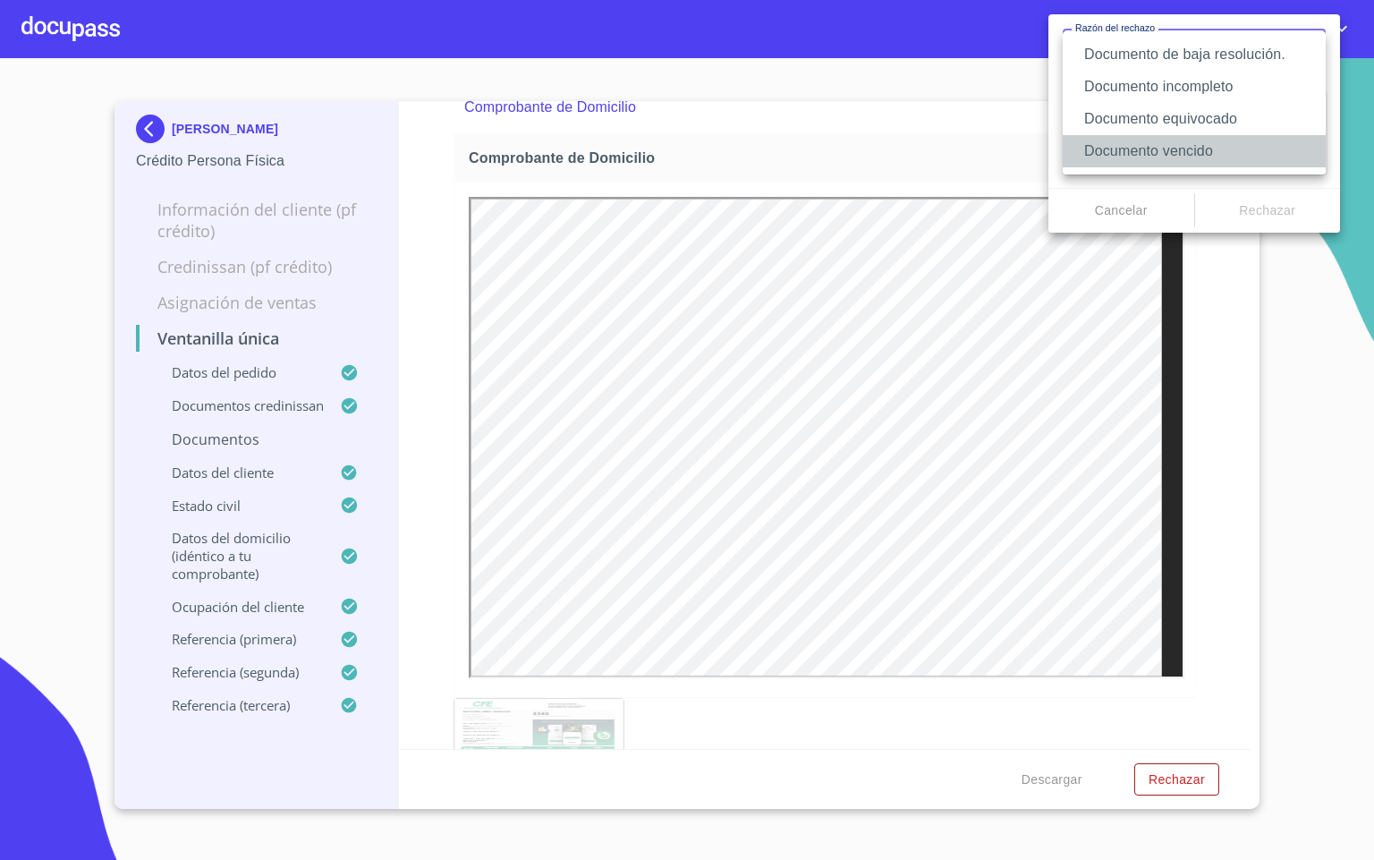
click at [1217, 143] on li "Documento vencido" at bounding box center [1194, 151] width 263 height 32
type textarea "Favor de enviar de nuevo documento con fecha no mayor a 60 días, puede ser foto…"
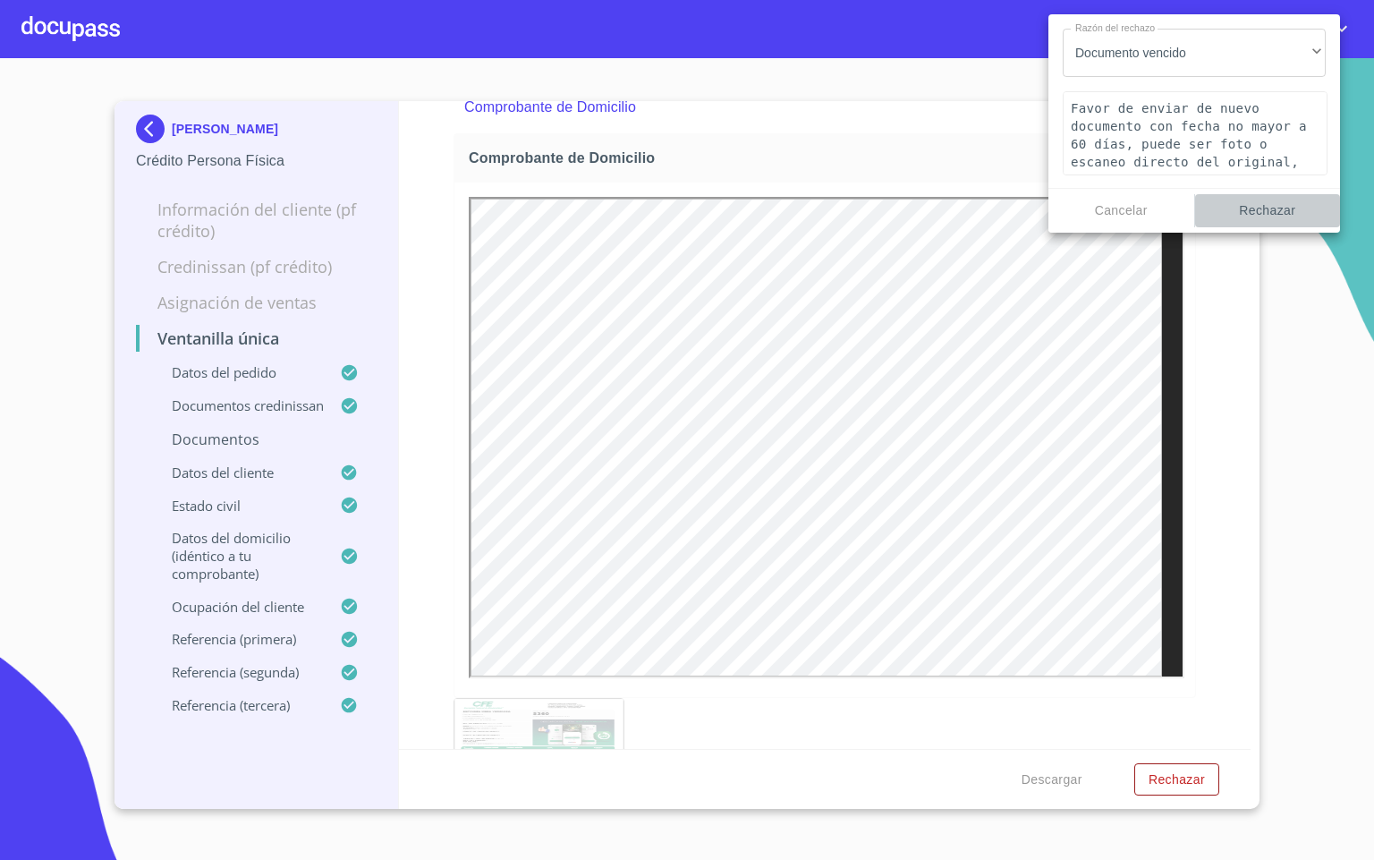
click at [1240, 217] on span "Rechazar" at bounding box center [1268, 210] width 132 height 22
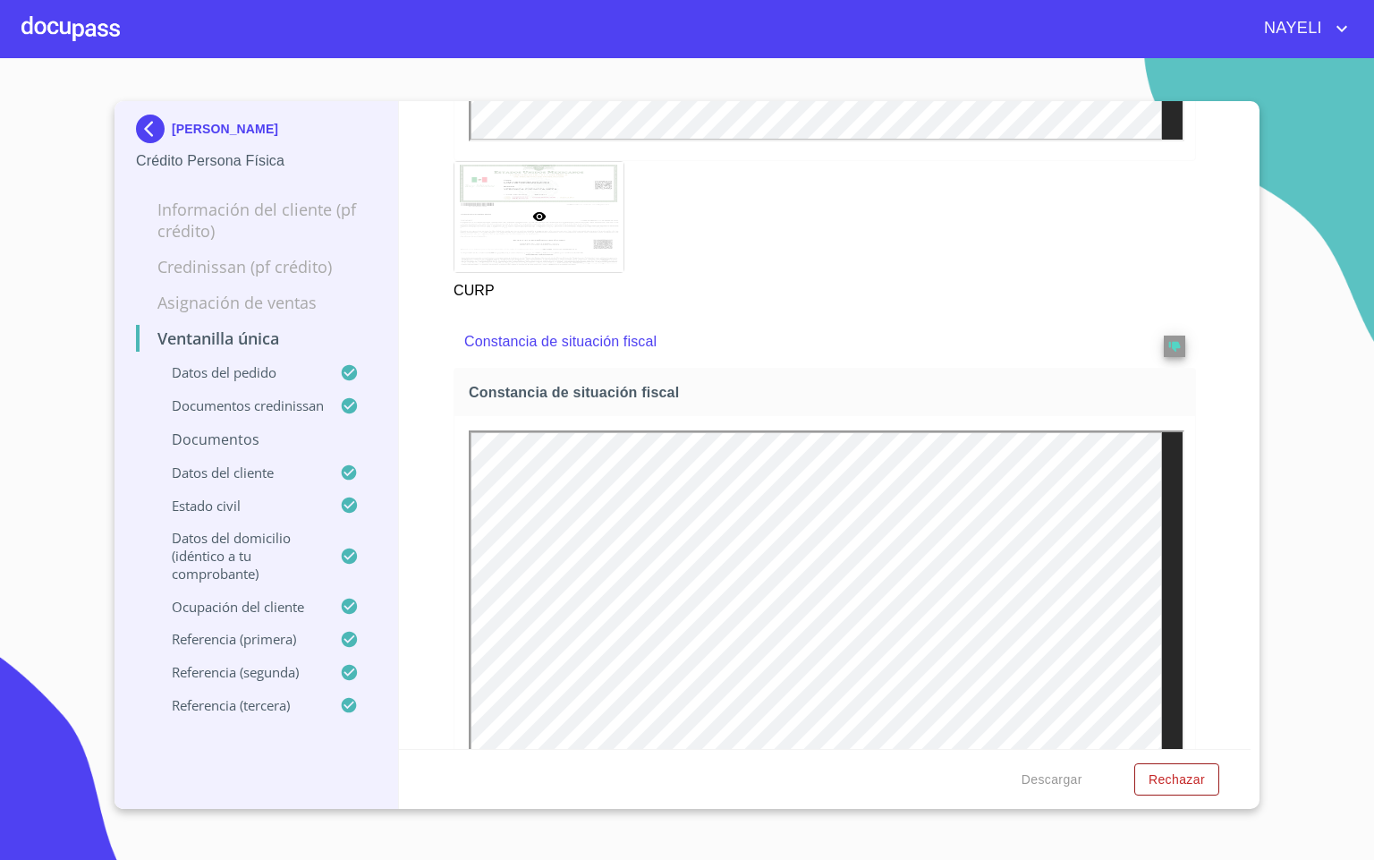
scroll to position [5770, 0]
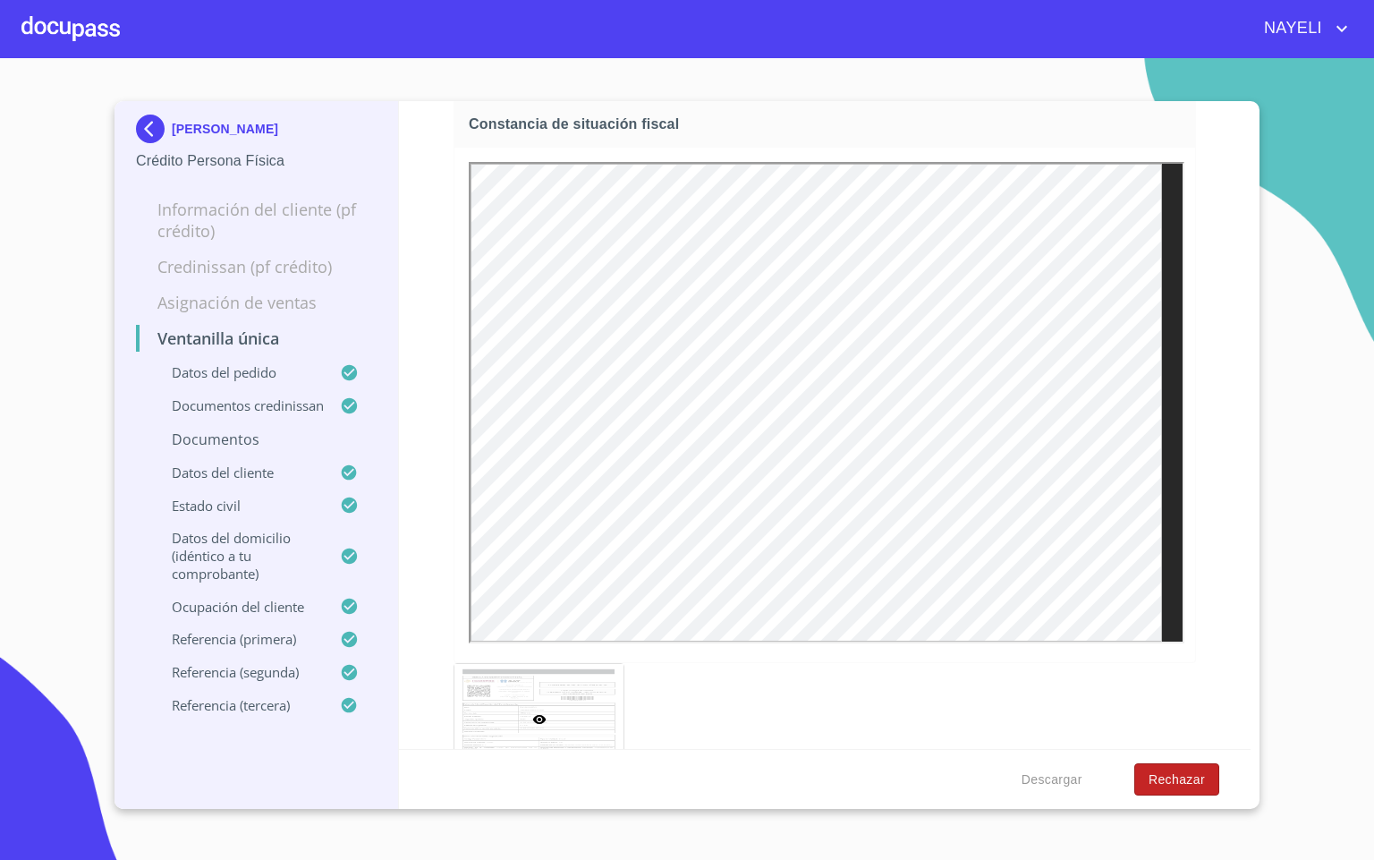
click at [1205, 777] on button "Rechazar" at bounding box center [1176, 779] width 85 height 33
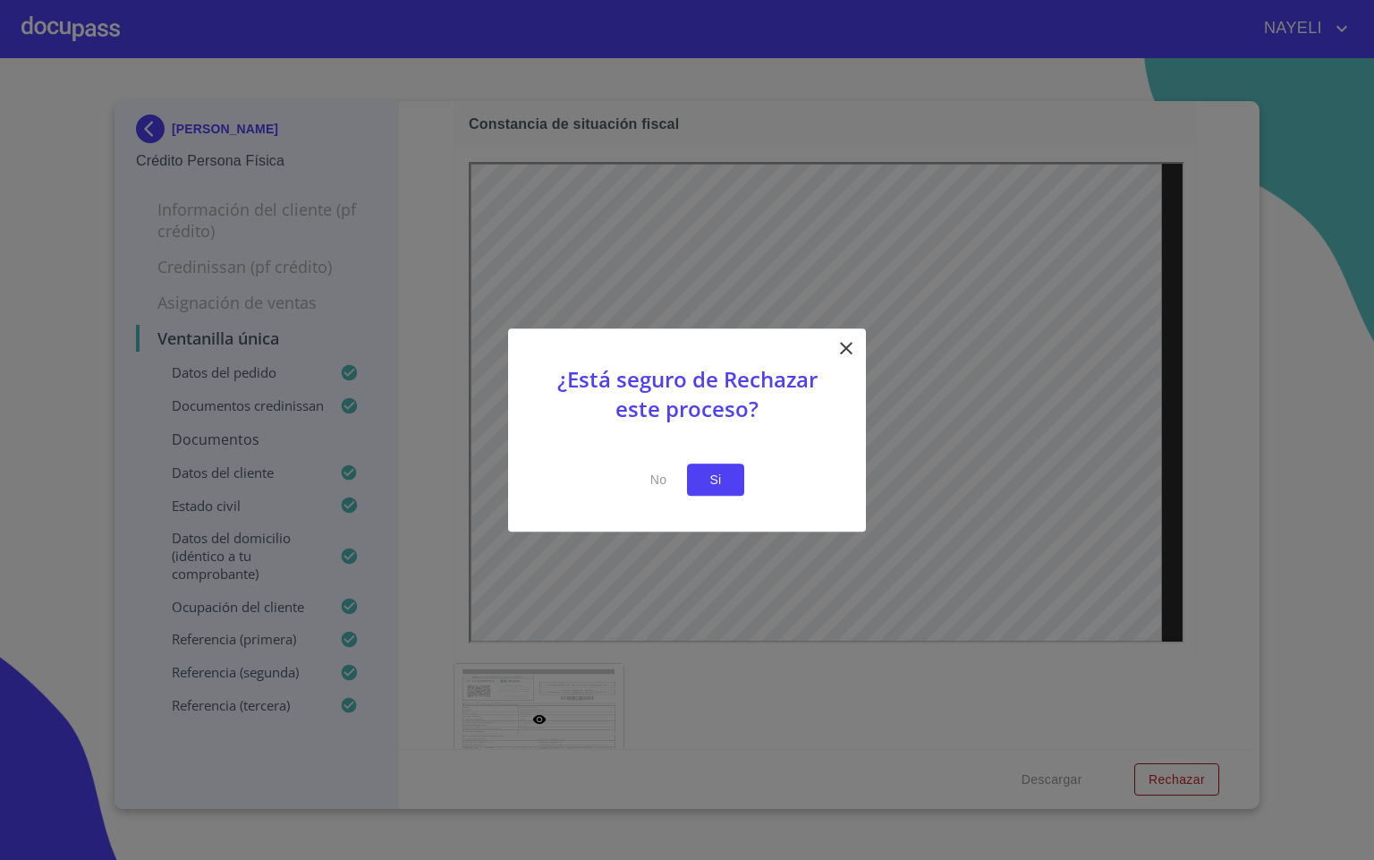
click at [698, 473] on button "Si" at bounding box center [715, 479] width 57 height 33
